Goal: Transaction & Acquisition: Subscribe to service/newsletter

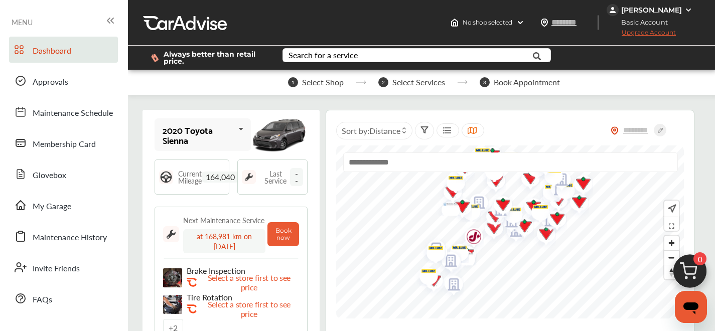
click at [644, 34] on span "Upgrade Account" at bounding box center [641, 35] width 69 height 13
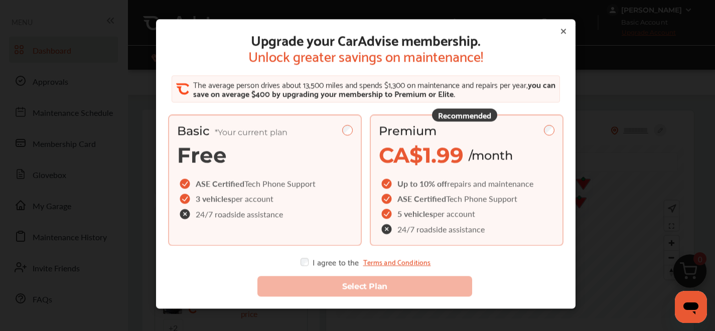
click at [550, 126] on div "Premium" at bounding box center [467, 131] width 176 height 15
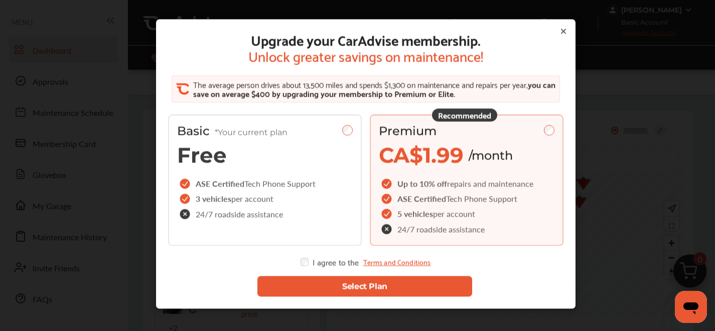
click at [301, 287] on button "Select Plan" at bounding box center [364, 286] width 215 height 21
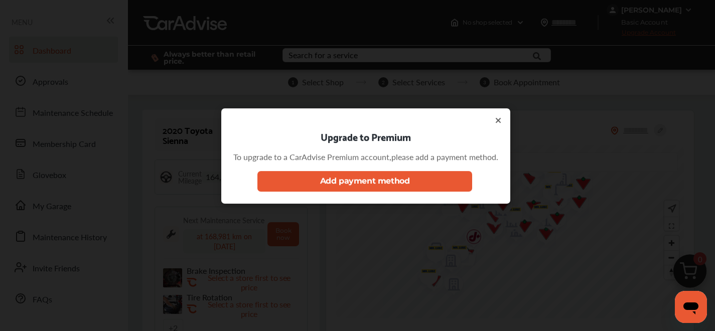
click at [331, 181] on button "Add payment method" at bounding box center [364, 181] width 215 height 21
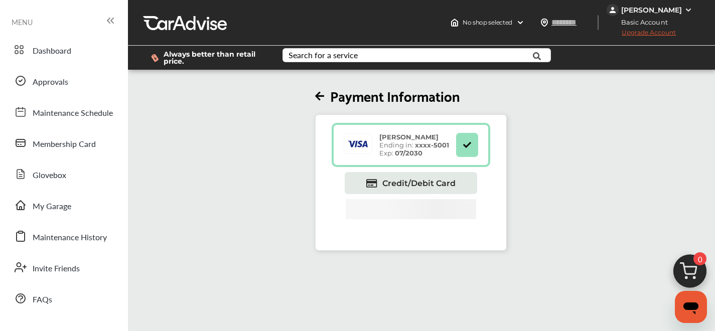
click at [650, 34] on span "Upgrade Account" at bounding box center [641, 35] width 69 height 13
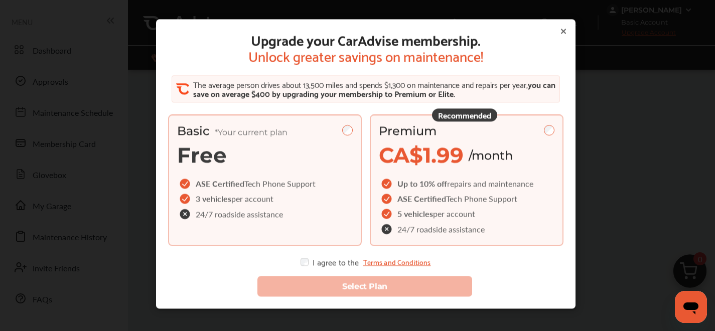
click at [524, 131] on div "Premium" at bounding box center [467, 131] width 176 height 15
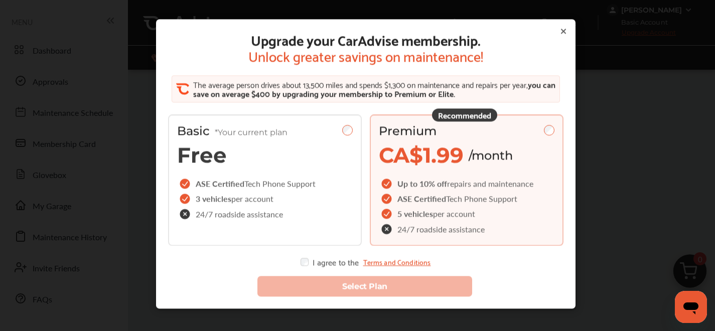
click at [306, 261] on div "I agree to the Terms and Conditions" at bounding box center [366, 262] width 130 height 8
click at [303, 267] on div "Select Plan" at bounding box center [365, 281] width 411 height 47
click at [302, 267] on div "Select Plan" at bounding box center [365, 281] width 411 height 47
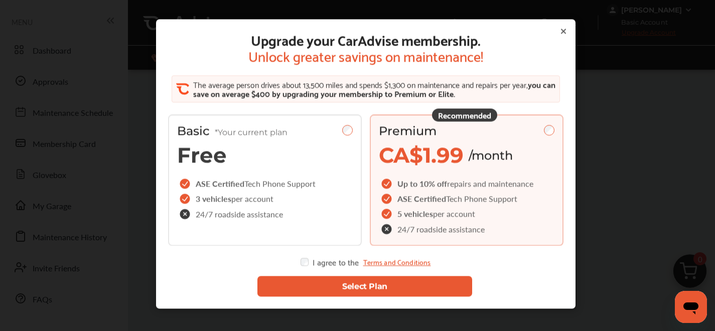
click at [306, 284] on button "Select Plan" at bounding box center [364, 286] width 215 height 21
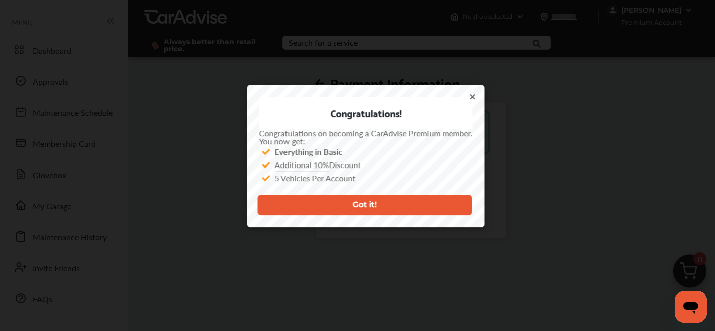
click at [396, 209] on button "Got it!" at bounding box center [364, 205] width 215 height 21
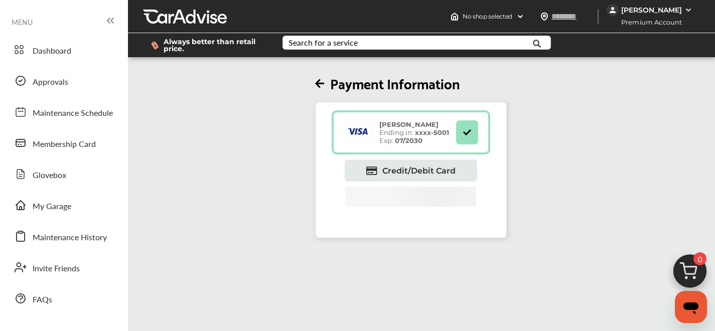
click at [607, 15] on img at bounding box center [613, 10] width 12 height 12
